Goal: Task Accomplishment & Management: Use online tool/utility

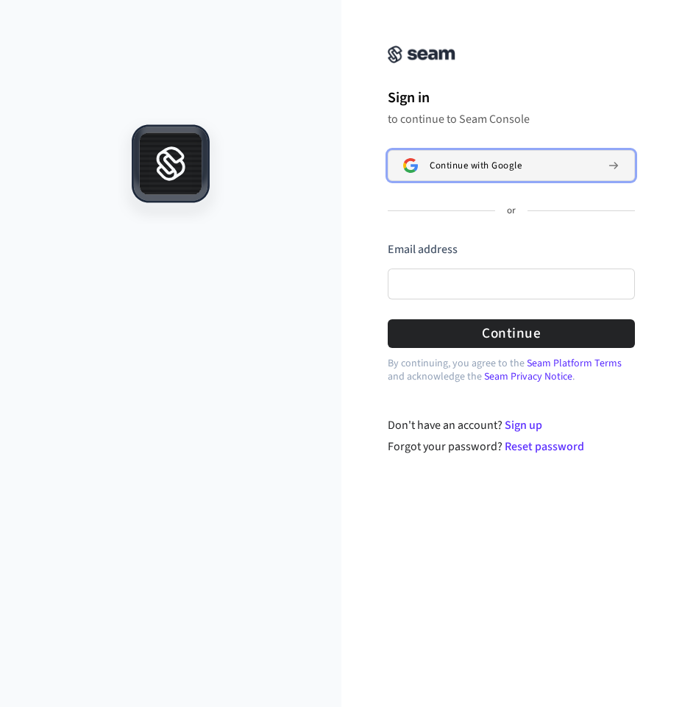
click at [462, 173] on button "Continue with Google" at bounding box center [511, 165] width 247 height 31
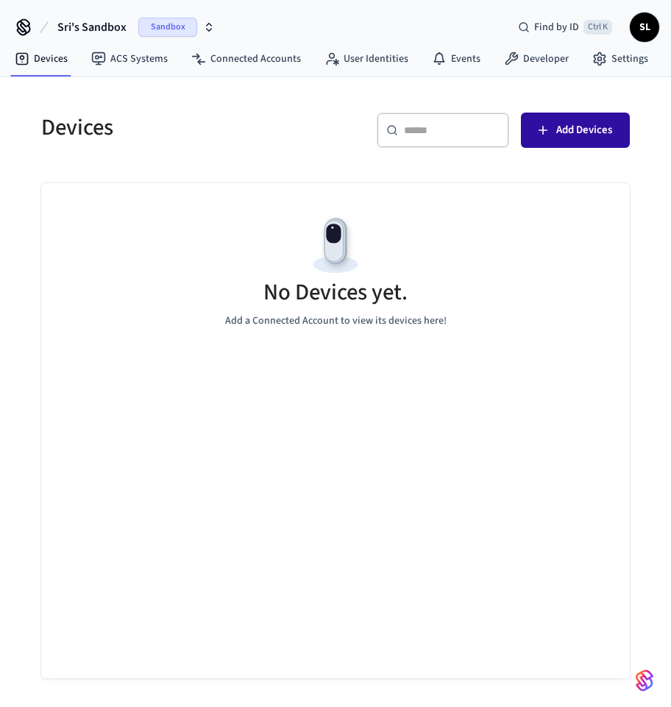
click at [559, 146] on button "Add Devices" at bounding box center [575, 130] width 109 height 35
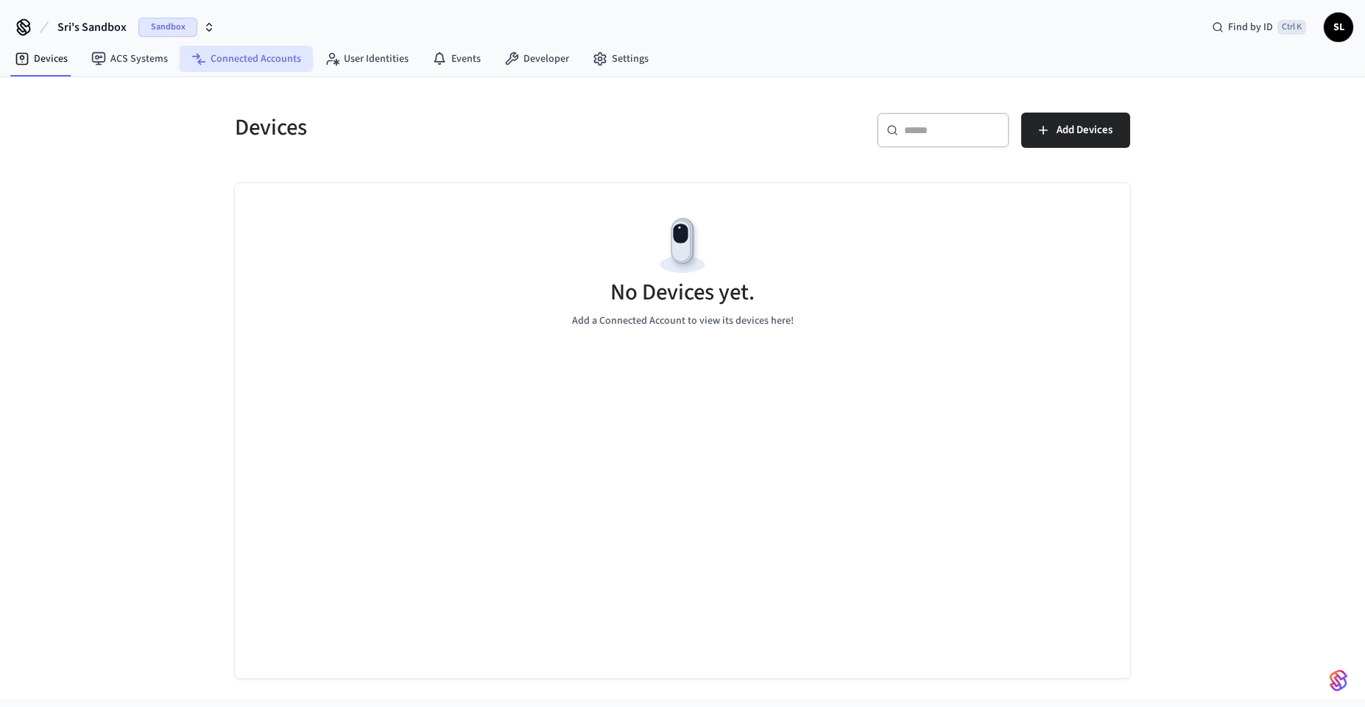
click at [223, 57] on link "Connected Accounts" at bounding box center [246, 59] width 133 height 26
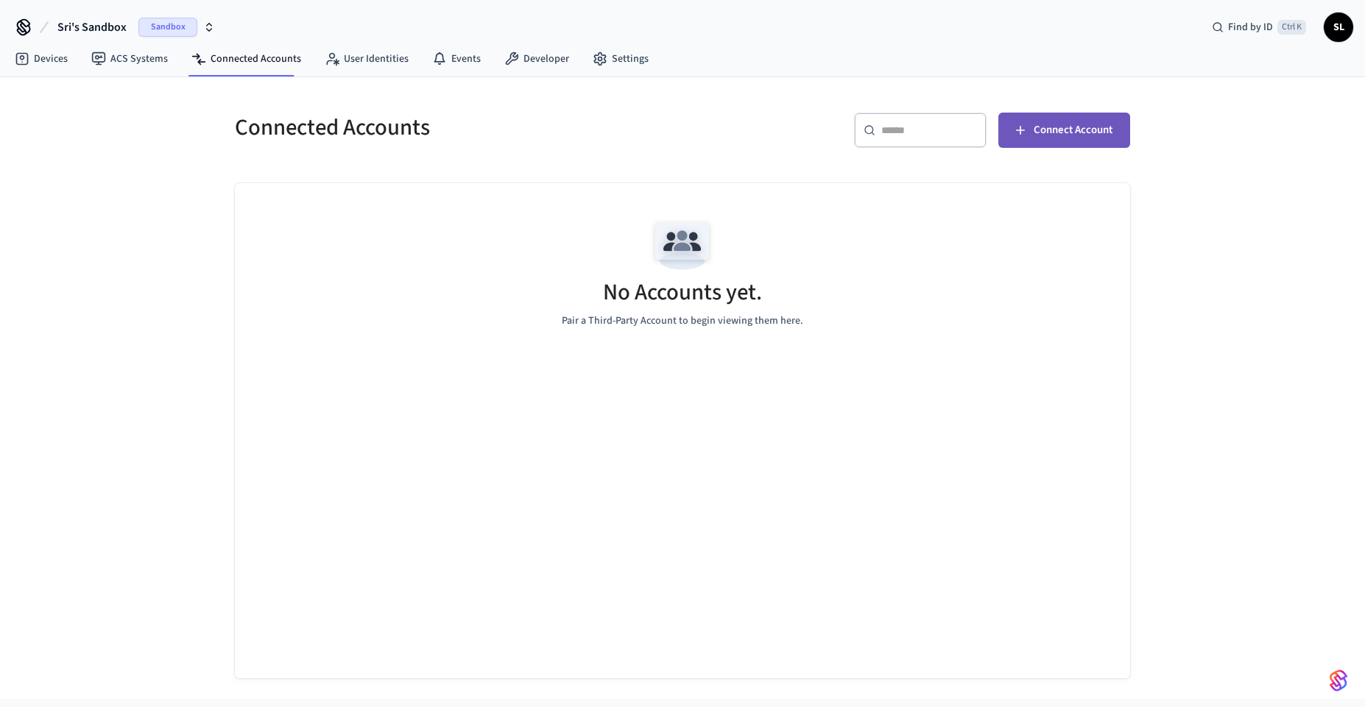
click at [682, 138] on button "Connect Account" at bounding box center [1064, 130] width 132 height 35
